Goal: Check status: Check status

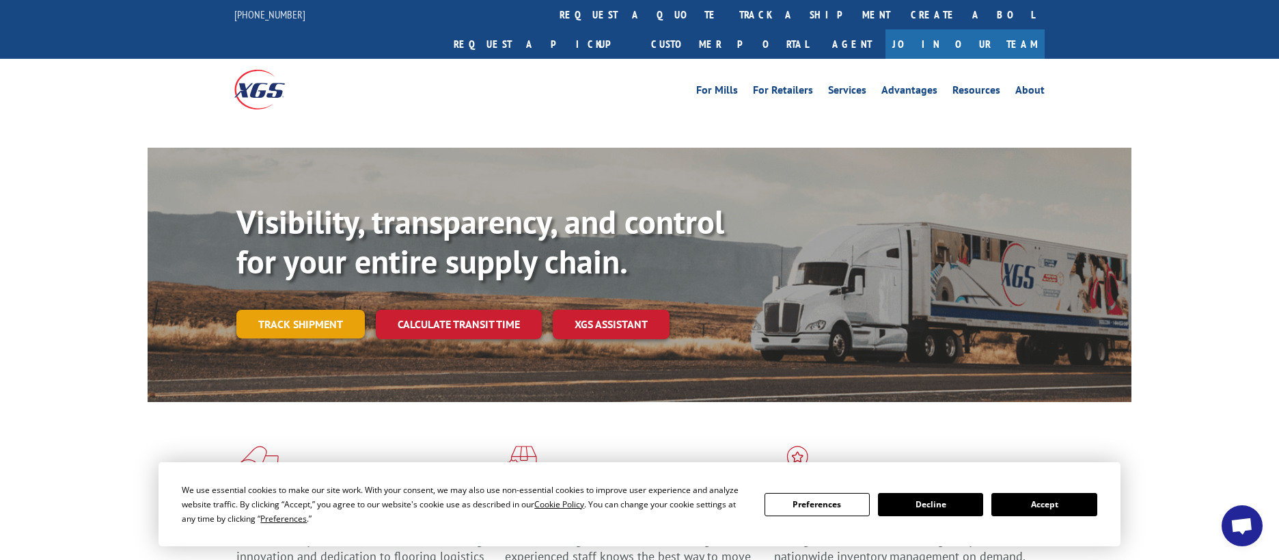
click at [281, 309] on link "Track shipment" at bounding box center [300, 323] width 128 height 29
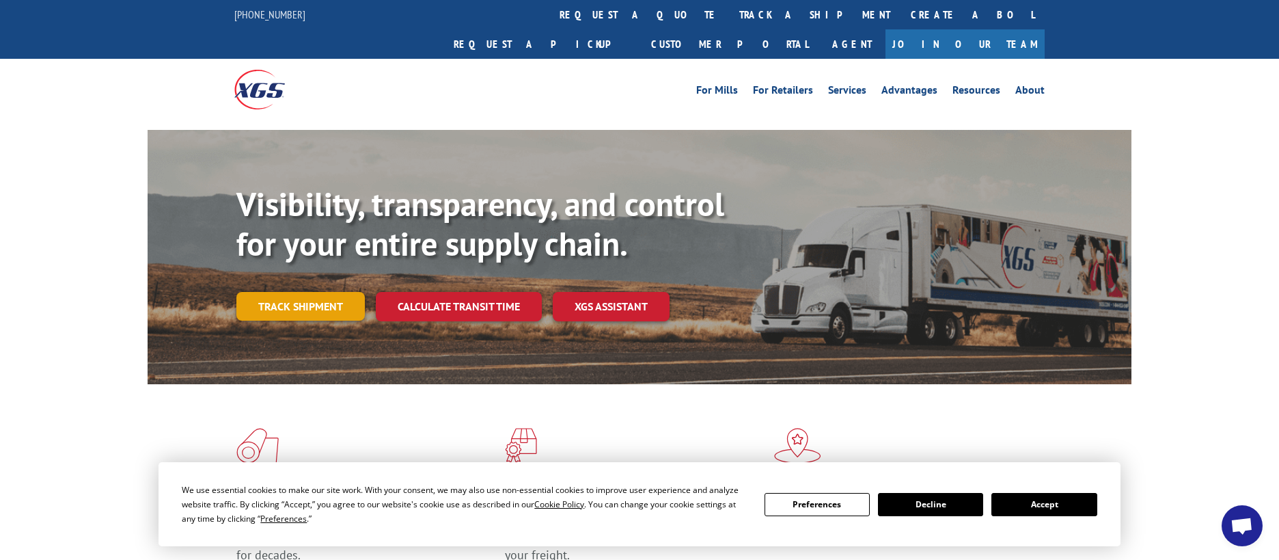
click at [297, 292] on link "Track shipment" at bounding box center [300, 306] width 128 height 29
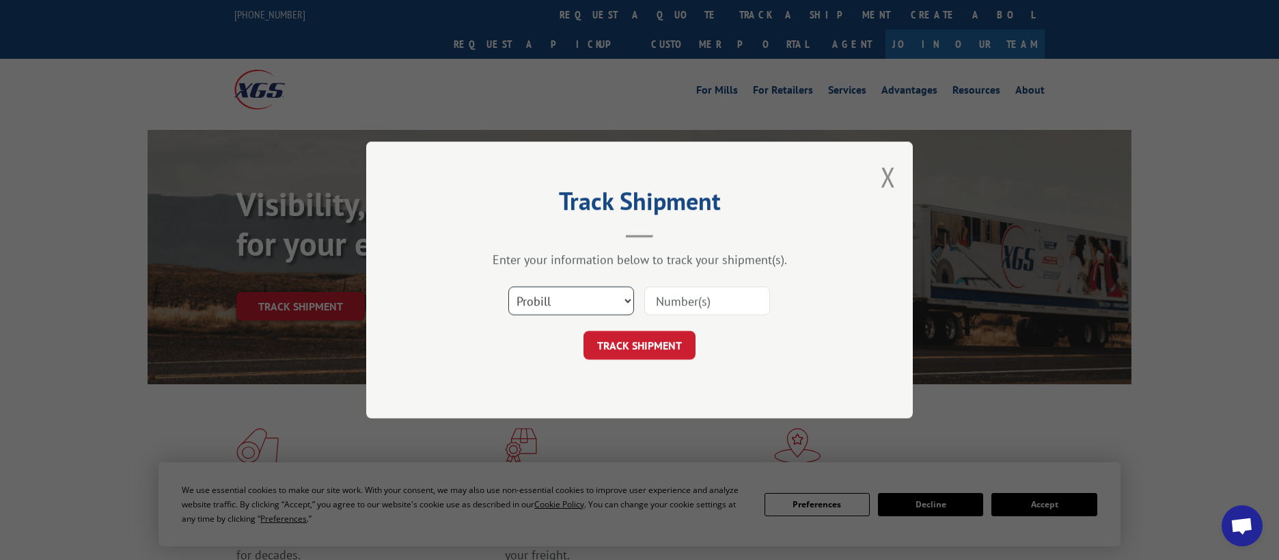
click at [628, 303] on select "Select category... Probill BOL PO" at bounding box center [571, 300] width 126 height 29
select select "bol"
click at [508, 286] on select "Select category... Probill BOL PO" at bounding box center [571, 300] width 126 height 29
click at [682, 305] on input at bounding box center [707, 300] width 126 height 29
paste input "0914702"
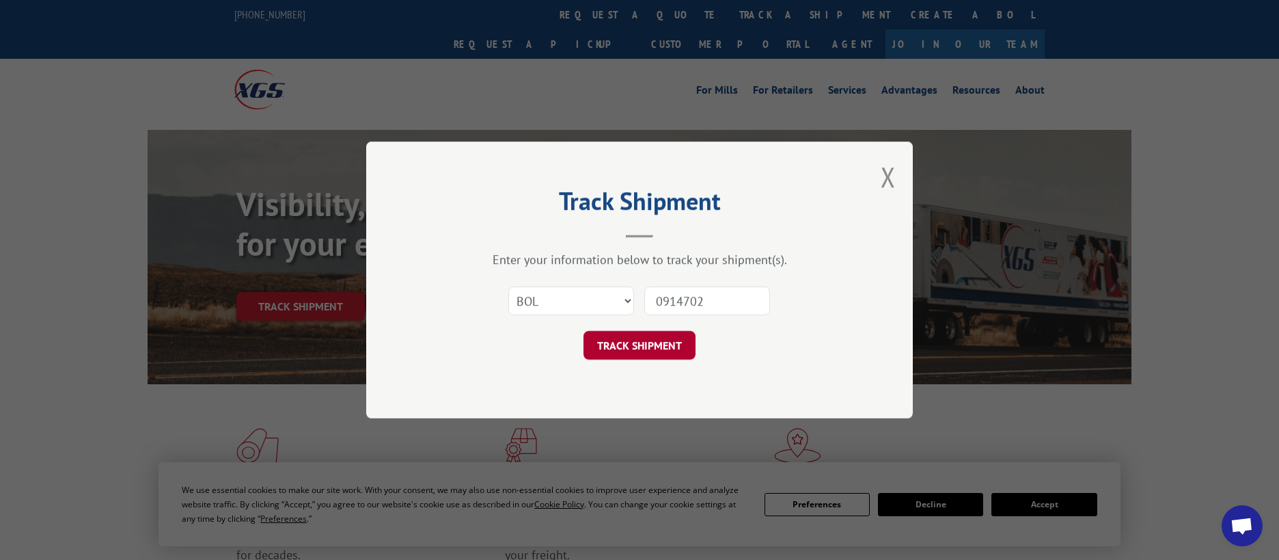
type input "0914702"
click at [634, 351] on button "TRACK SHIPMENT" at bounding box center [639, 345] width 112 height 29
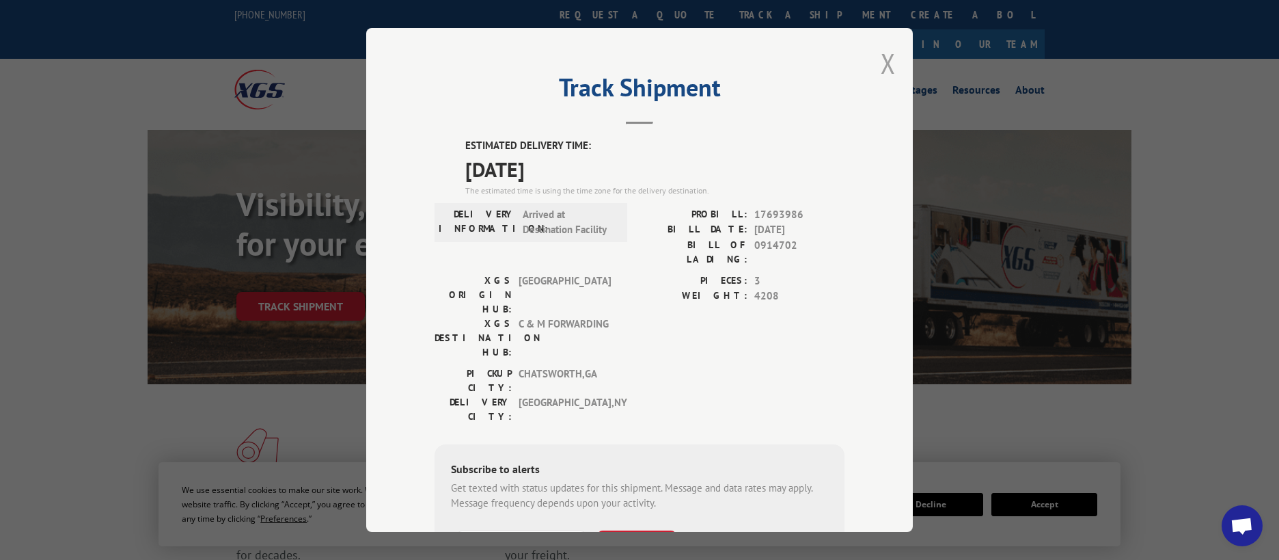
click at [881, 68] on button "Close modal" at bounding box center [888, 63] width 15 height 36
